Goal: Task Accomplishment & Management: Complete application form

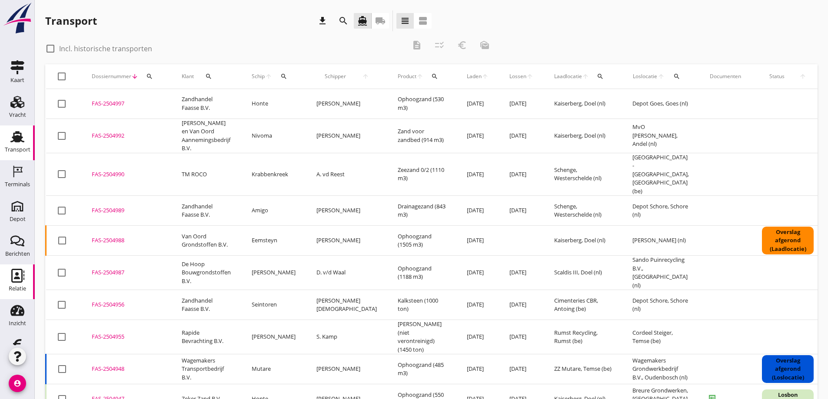
click at [13, 274] on use at bounding box center [17, 276] width 13 height 14
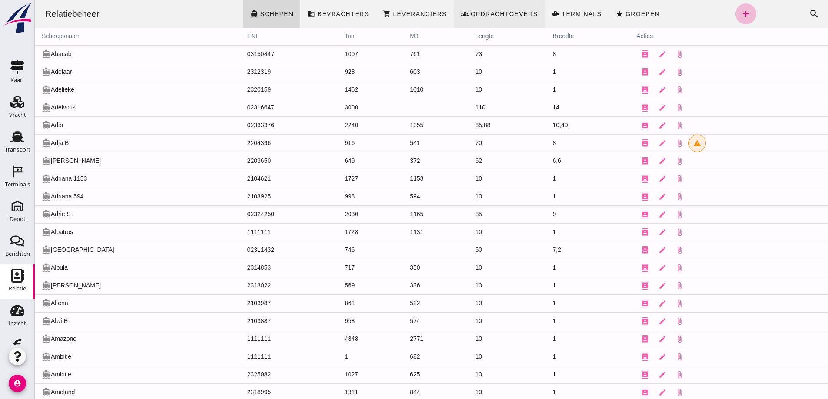
click span "Opdrachtgevers"
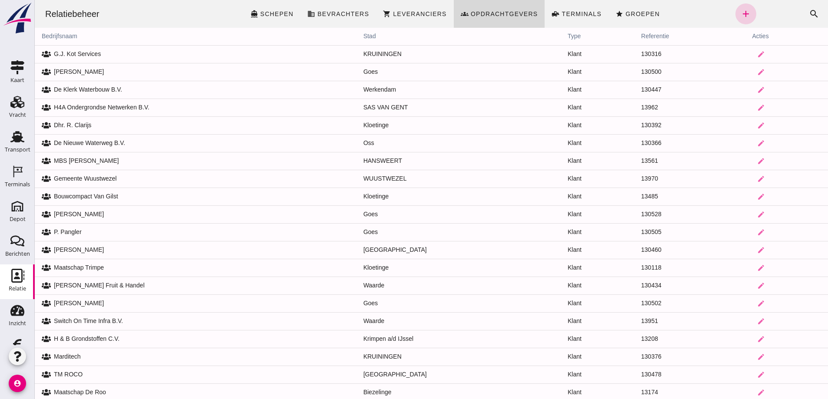
click at [741, 11] on icon "add" at bounding box center [746, 14] width 10 height 10
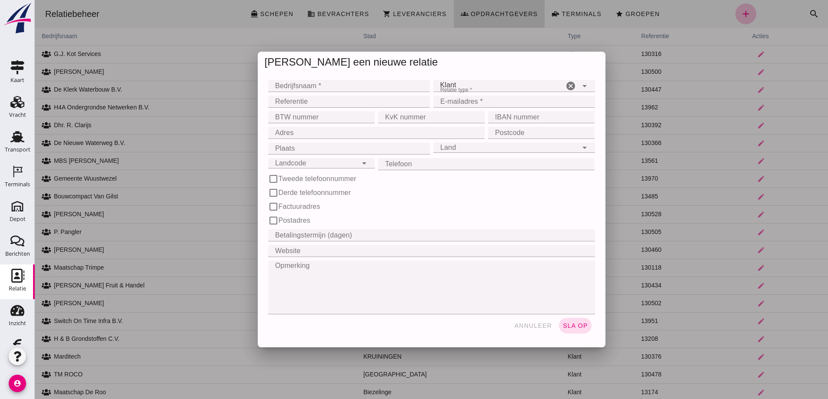
click input "Bedrijfsnaam *"
type input "S. Vanhijfte"
click input "Adres"
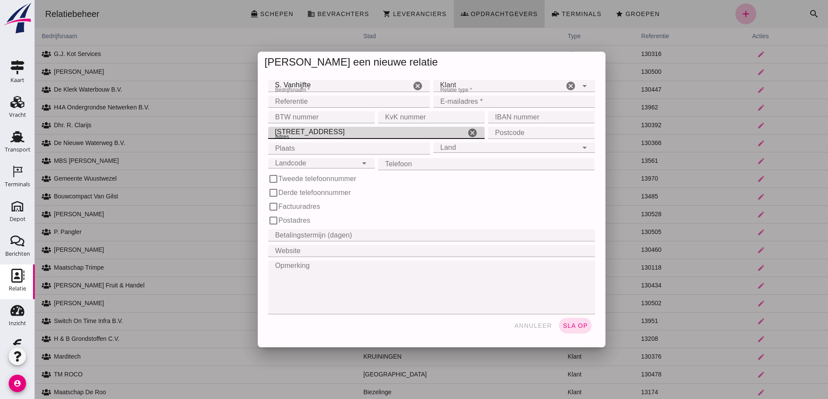
type input "[STREET_ADDRESS]"
click input "Postcode"
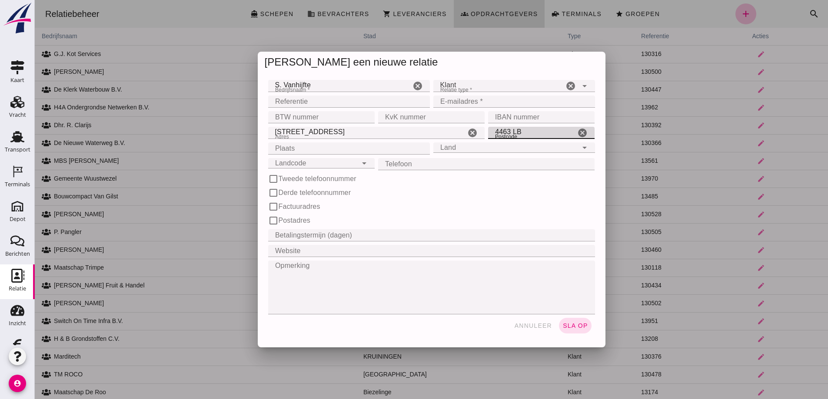
type input "4463 LB"
click input "Plaats"
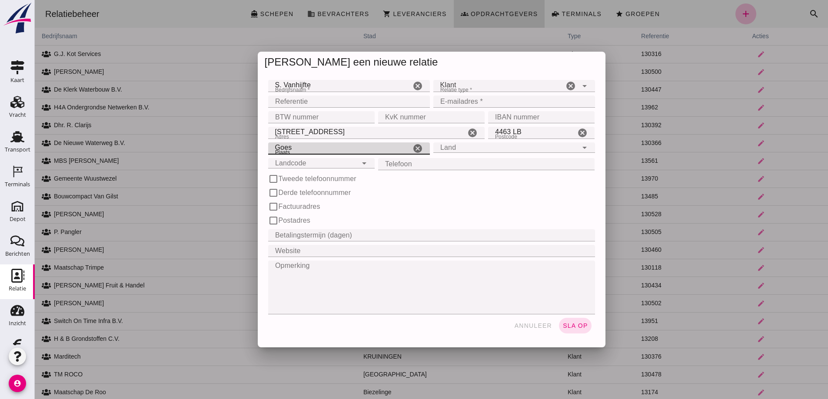
type input "Goes"
click input "Land"
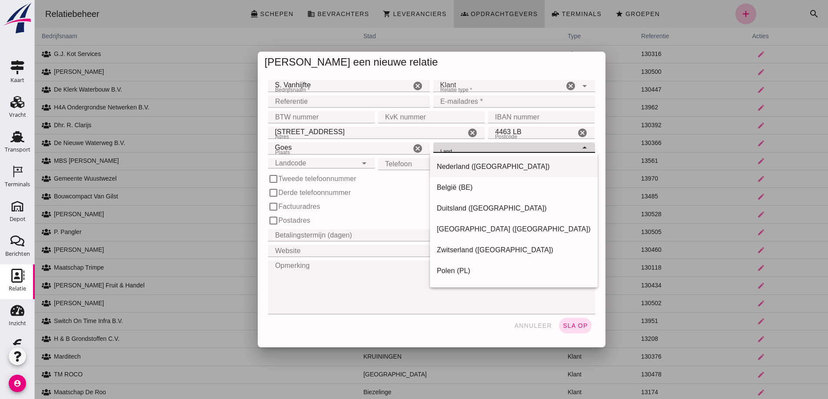
type input "undefined (undefined)"
type input "[EMAIL_ADDRESS][DOMAIN_NAME]"
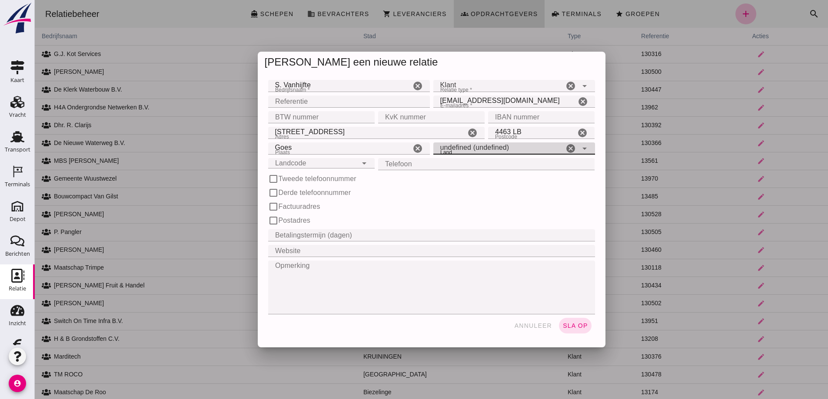
click at [326, 163] on div "Landcode Landcode" at bounding box center [312, 163] width 89 height 10
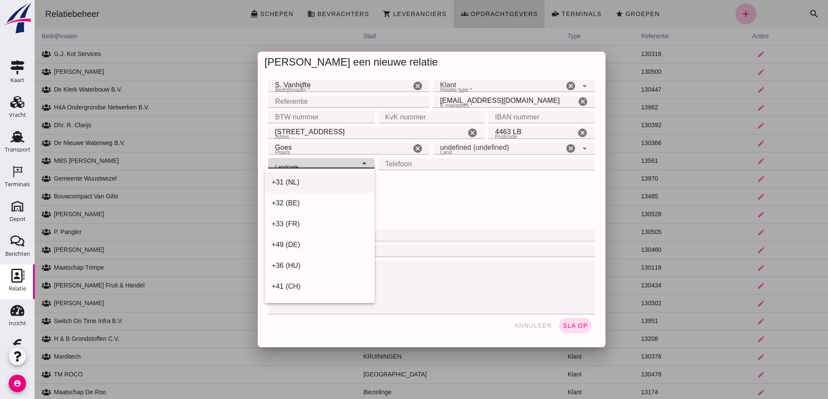
click at [312, 182] on div "+31 (NL)" at bounding box center [320, 182] width 96 height 10
type input "+31 (NL)"
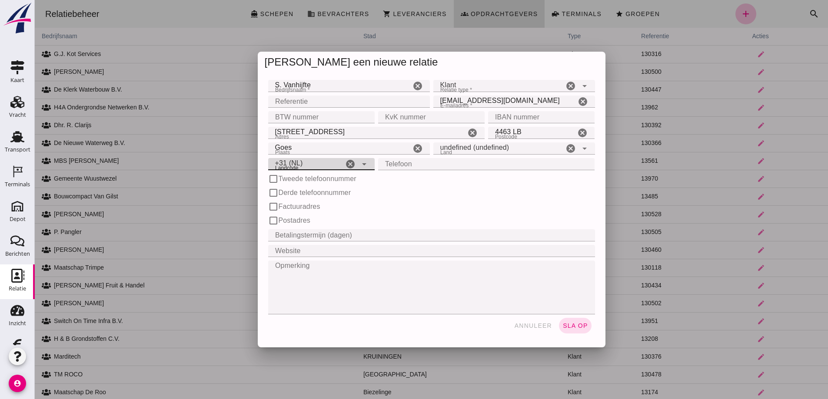
click input "Telefoon"
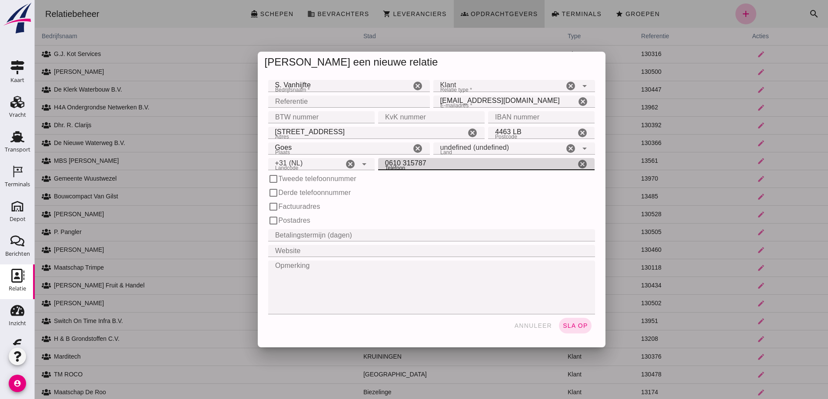
type input "0610 315787"
click input "Betalingstermijn (dagen)"
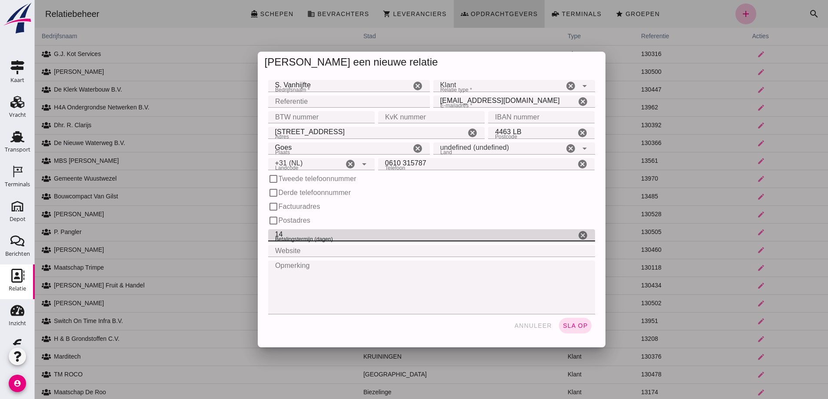
type input "14"
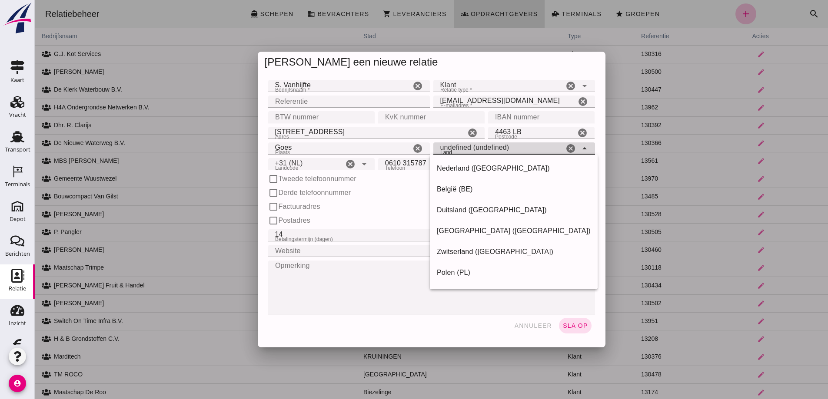
click input "undefined (undefined)"
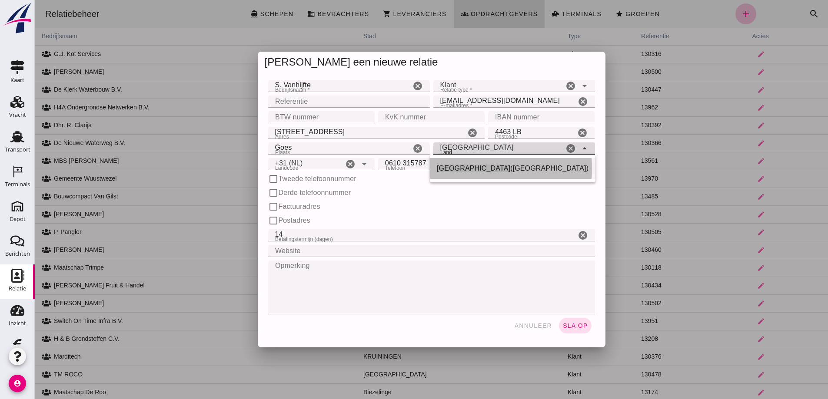
click span "([GEOGRAPHIC_DATA])"
type input "Nederland ([GEOGRAPHIC_DATA])"
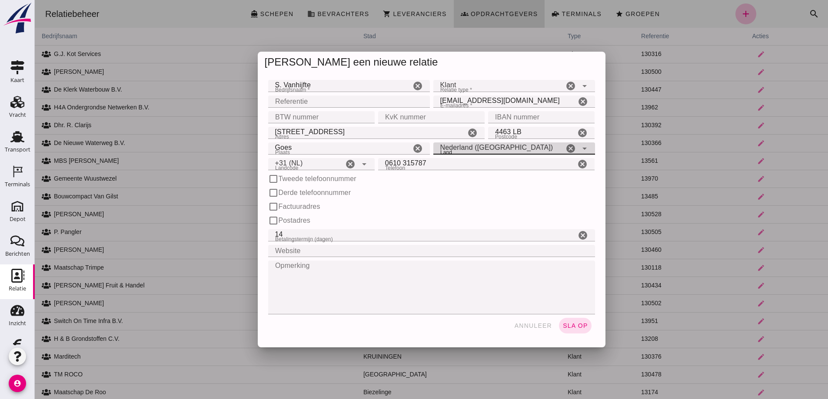
click input "[EMAIL_ADDRESS][DOMAIN_NAME]"
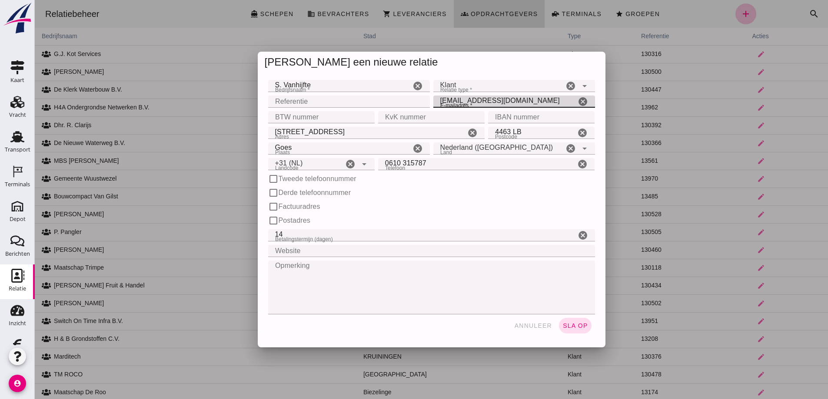
click icon "cancel"
type input "[EMAIL_ADDRESS][DOMAIN_NAME]"
click span "sla op"
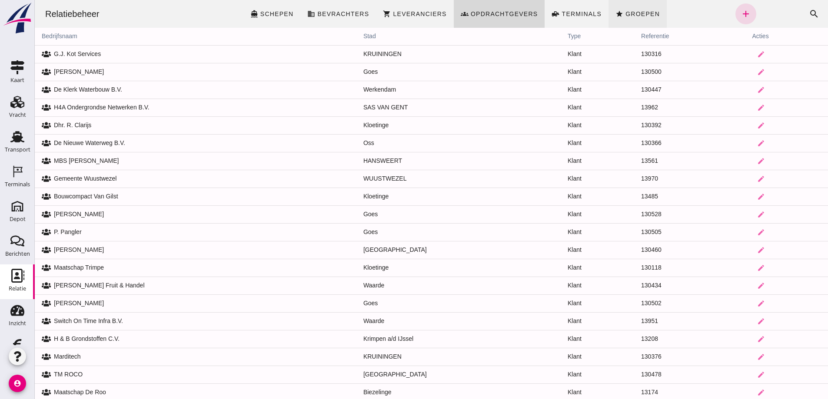
click span "Groepen"
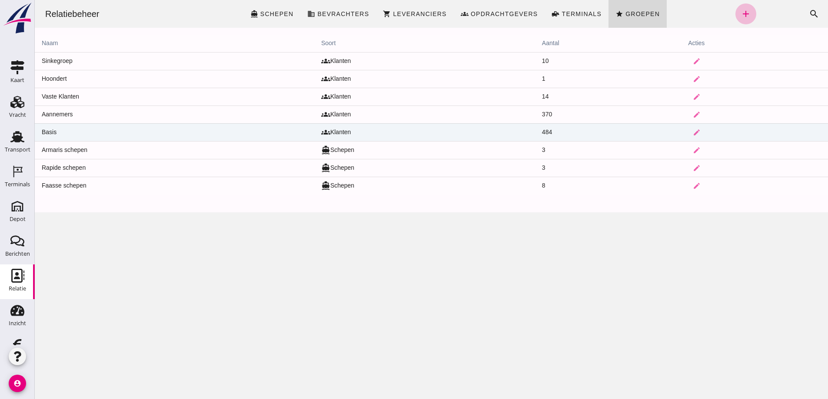
click at [87, 129] on td "Basis" at bounding box center [175, 132] width 280 height 18
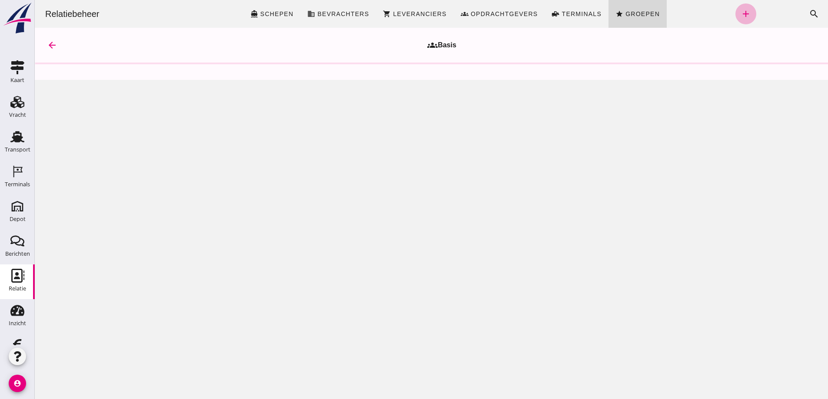
click at [741, 13] on icon "add" at bounding box center [746, 14] width 10 height 10
click at [560, 149] on div "Relatiebeheer directions_boat Schepen business Bevrachters shopping_cart Levera…" at bounding box center [431, 199] width 793 height 399
click span "Groepen"
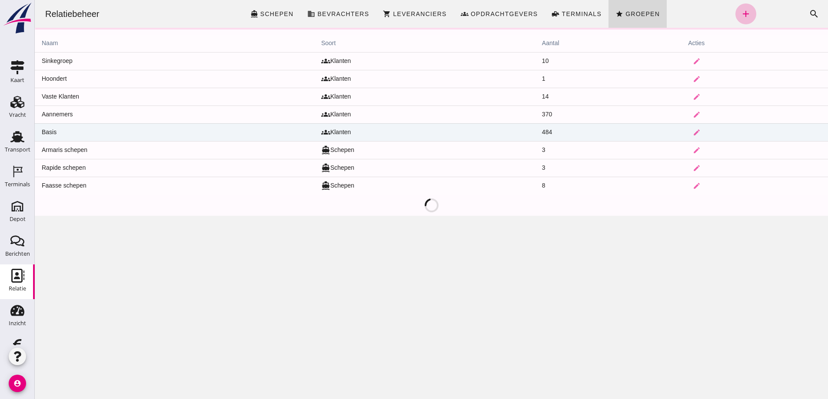
click at [218, 130] on td "Basis" at bounding box center [175, 132] width 280 height 18
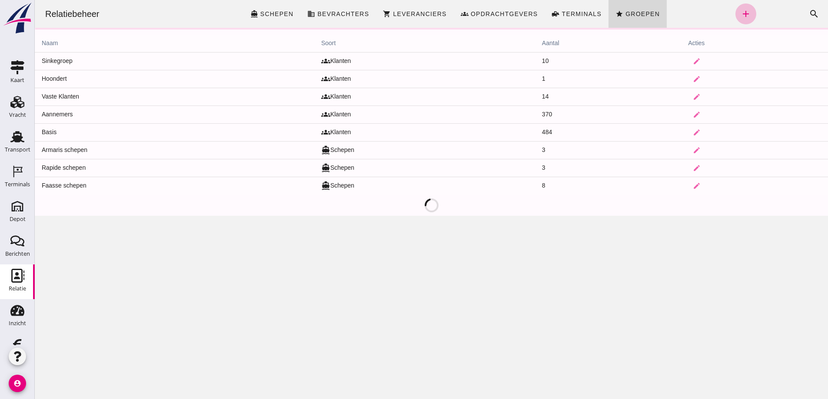
click at [340, 130] on div "Relatiebeheer directions_boat Schepen business Bevrachters shopping_cart Levera…" at bounding box center [431, 199] width 793 height 399
click at [693, 131] on div "Relatiebeheer directions_boat Schepen business Bevrachters shopping_cart Levera…" at bounding box center [431, 199] width 793 height 399
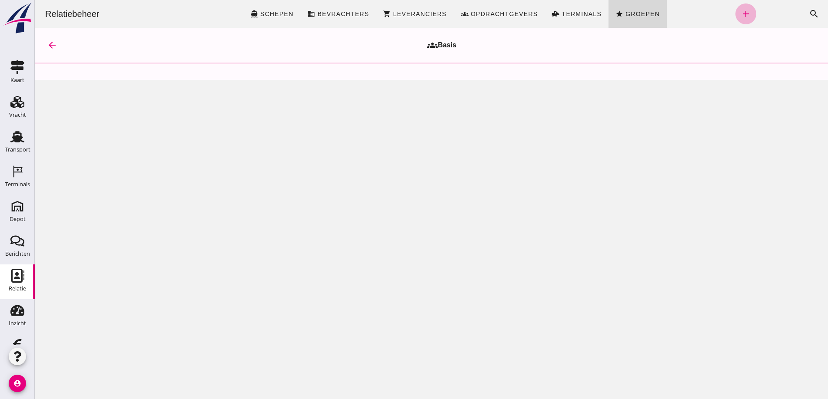
click at [741, 13] on icon "add" at bounding box center [746, 14] width 10 height 10
click at [741, 14] on icon "add" at bounding box center [746, 14] width 10 height 10
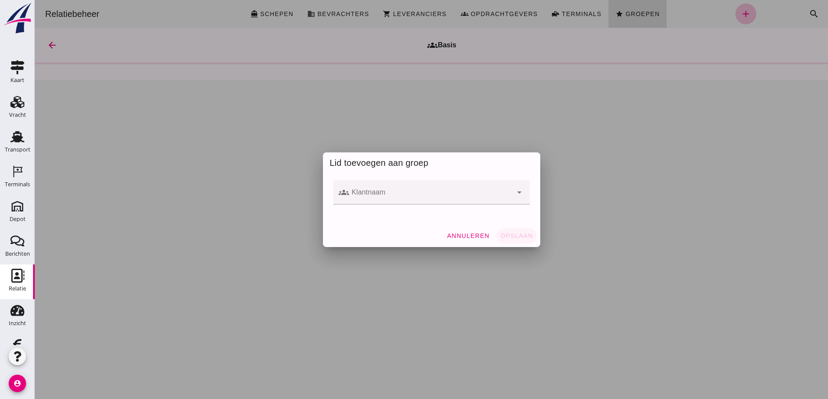
click input "Klantnaam"
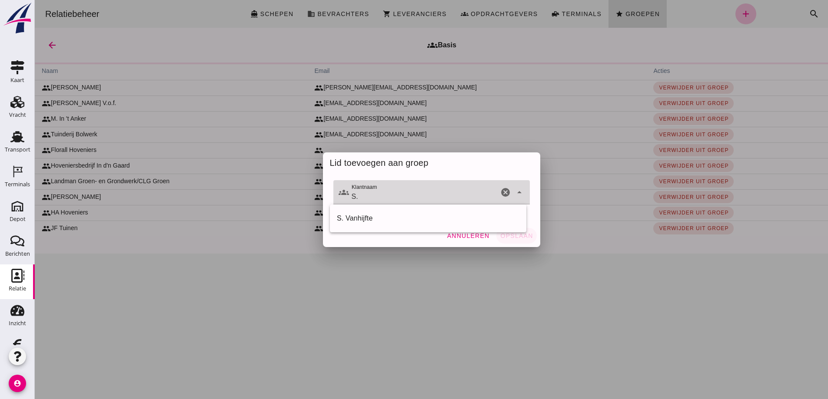
click at [356, 219] on div "S. Vanhijfte" at bounding box center [428, 218] width 183 height 10
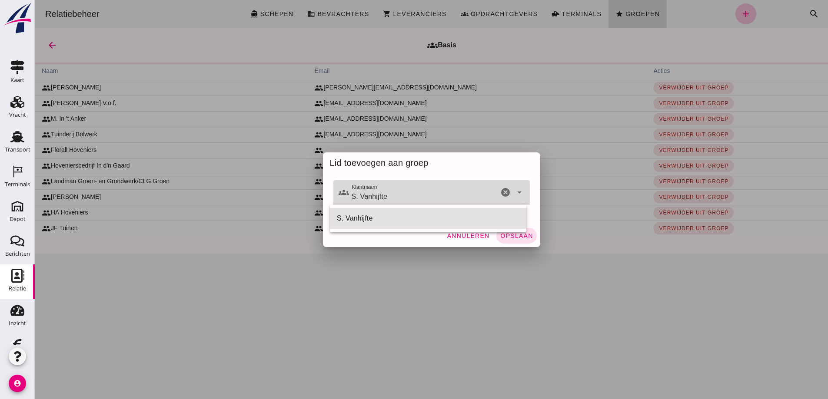
click at [445, 217] on div "S. Vanhijfte" at bounding box center [428, 218] width 183 height 10
type input "S. Vanhijfte"
click span "Opslaan"
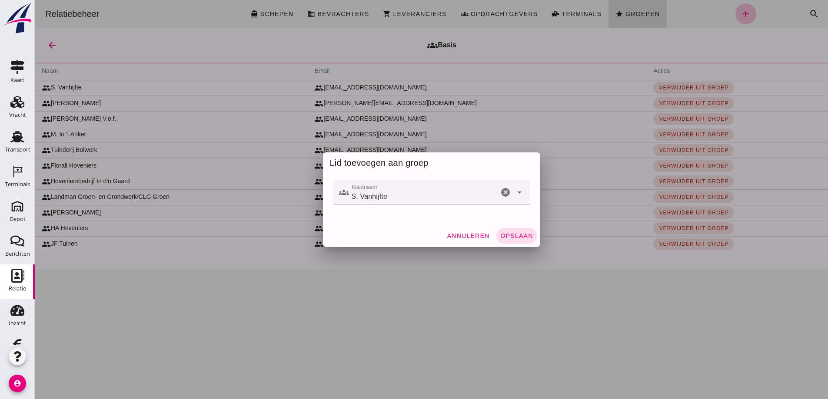
click span "Opslaan"
click div "Annuleren Opslaan"
